Goal: Task Accomplishment & Management: Manage account settings

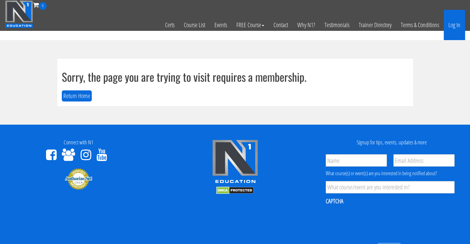
click at [452, 23] on link "Log In" at bounding box center [454, 25] width 21 height 30
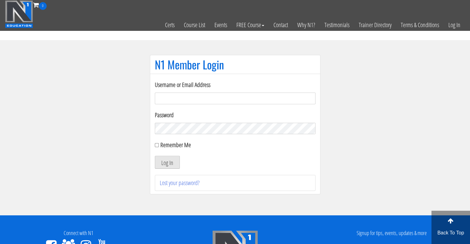
type input "[EMAIL_ADDRESS][DOMAIN_NAME]"
click at [165, 165] on button "Log In" at bounding box center [167, 162] width 25 height 13
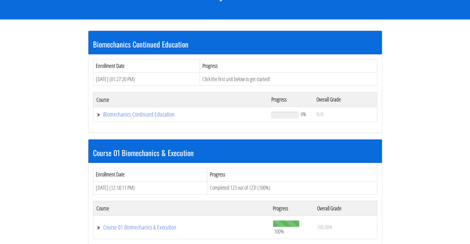
scroll to position [100, 0]
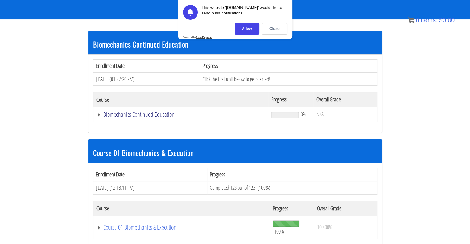
click at [150, 113] on link "Biomechanics Continued Education" at bounding box center [180, 114] width 169 height 6
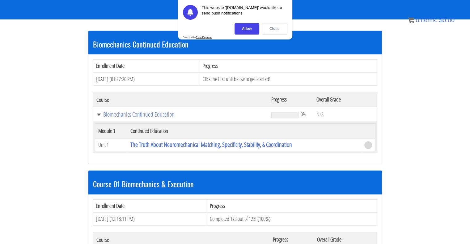
click at [280, 29] on div "Close" at bounding box center [275, 28] width 26 height 11
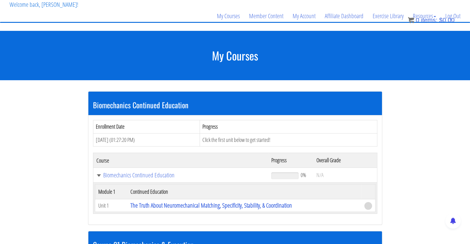
scroll to position [0, 0]
